Goal: Task Accomplishment & Management: Manage account settings

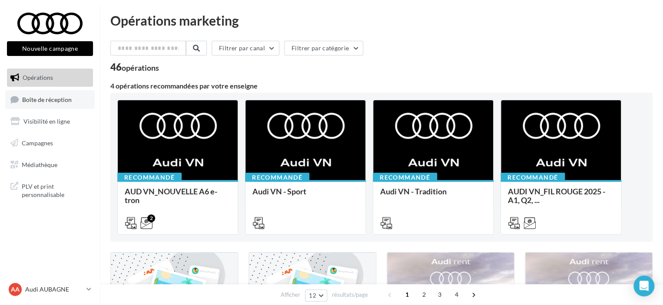
click at [56, 103] on span "Boîte de réception" at bounding box center [47, 99] width 50 height 7
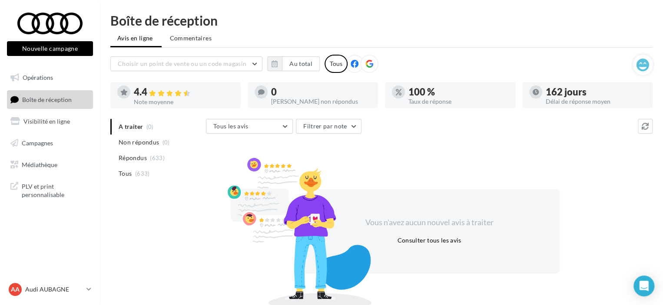
click at [30, 95] on link "Boîte de réception" at bounding box center [50, 99] width 90 height 19
click at [138, 157] on span "Répondus" at bounding box center [133, 158] width 28 height 9
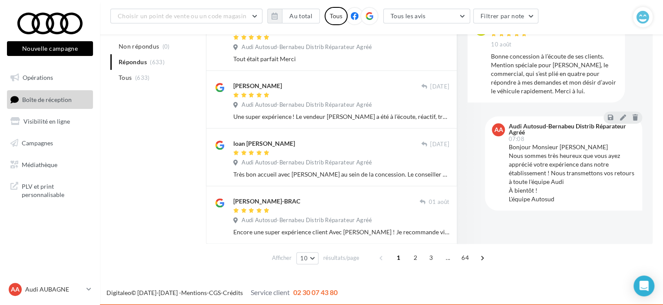
scroll to position [175, 0]
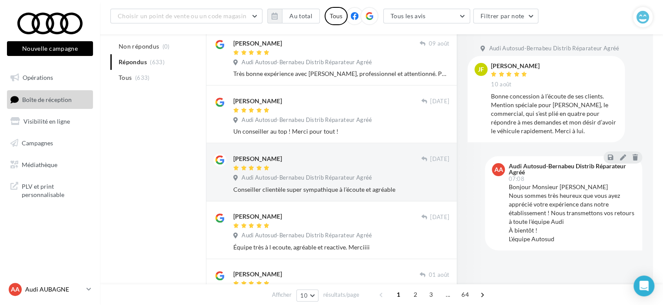
click at [63, 294] on div "AA Audi AUBAGNE audi-auba-ass" at bounding box center [46, 289] width 74 height 13
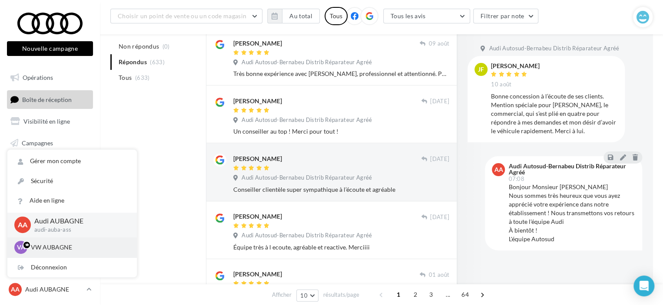
click at [50, 247] on p "VW AUBAGNE" at bounding box center [79, 247] width 96 height 9
